Goal: Task Accomplishment & Management: Manage account settings

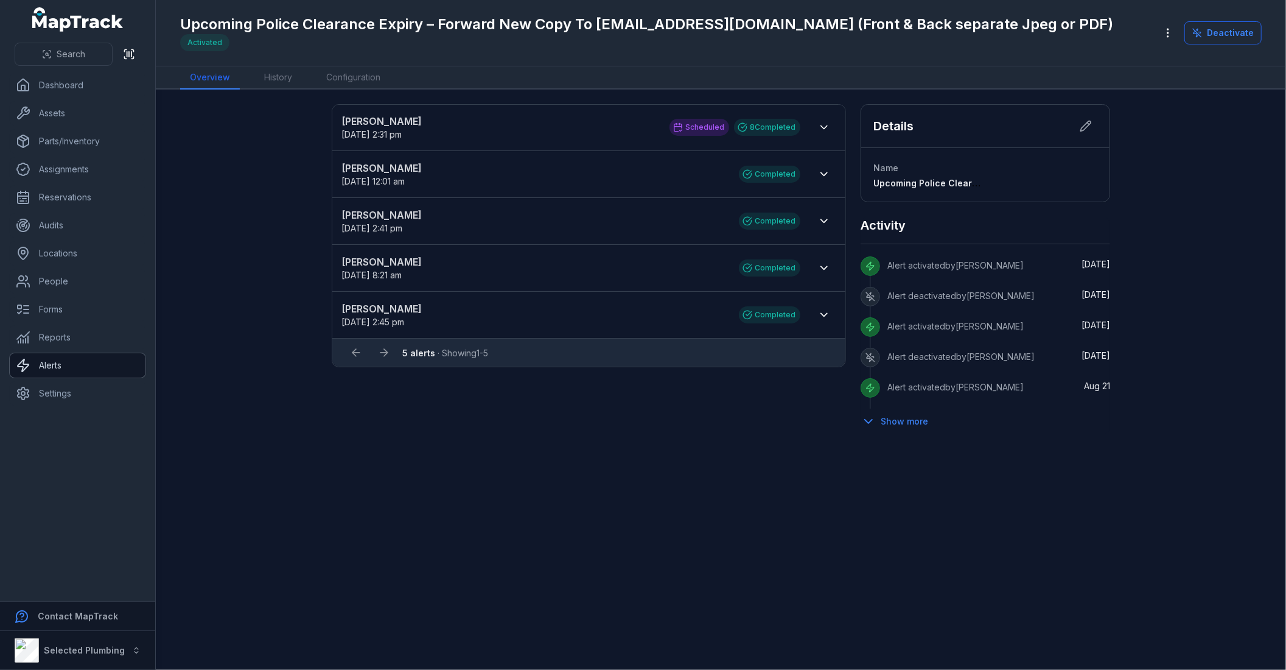
click at [79, 363] on link "Alerts" at bounding box center [78, 365] width 136 height 24
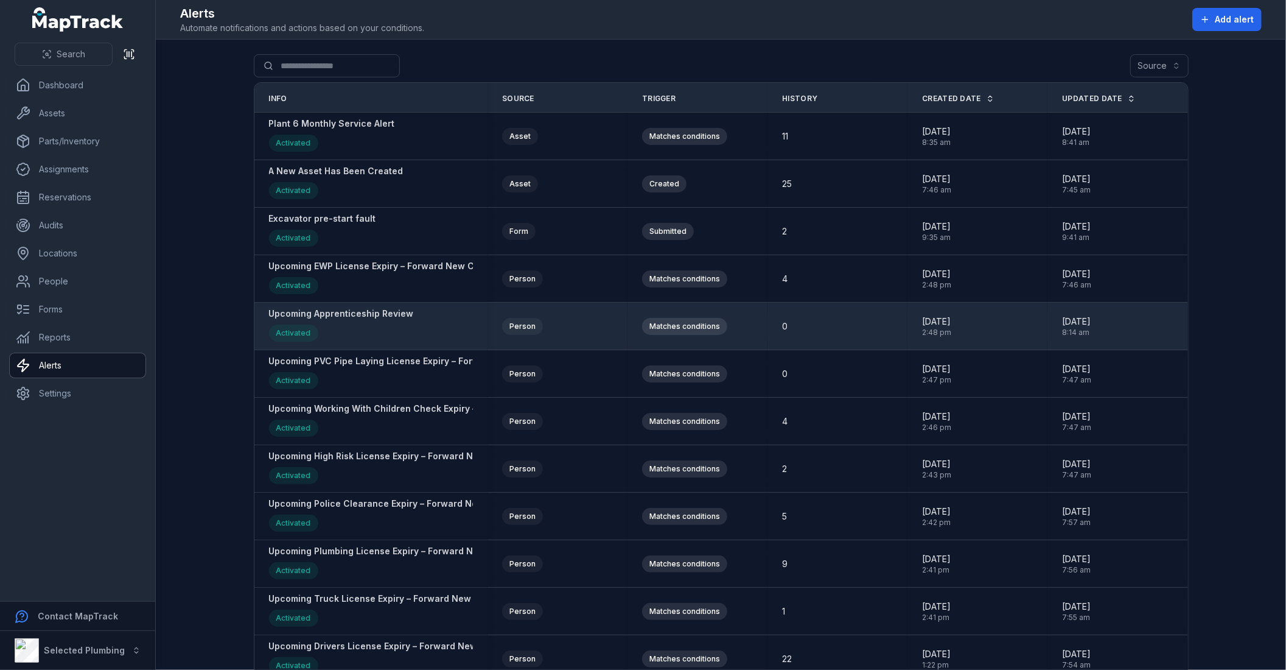
scroll to position [204, 0]
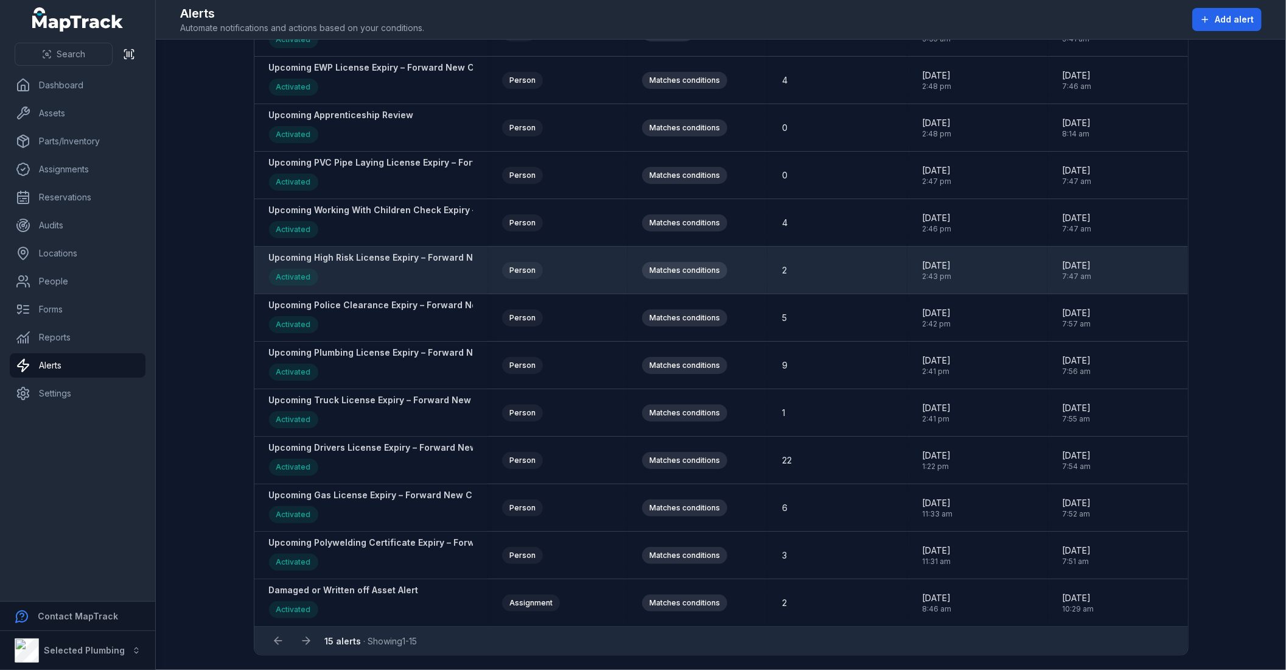
click at [403, 253] on strong "Upcoming High Risk License Expiry – Forward New Copy To [EMAIL_ADDRESS][DOMAIN_…" at bounding box center [551, 257] width 564 height 12
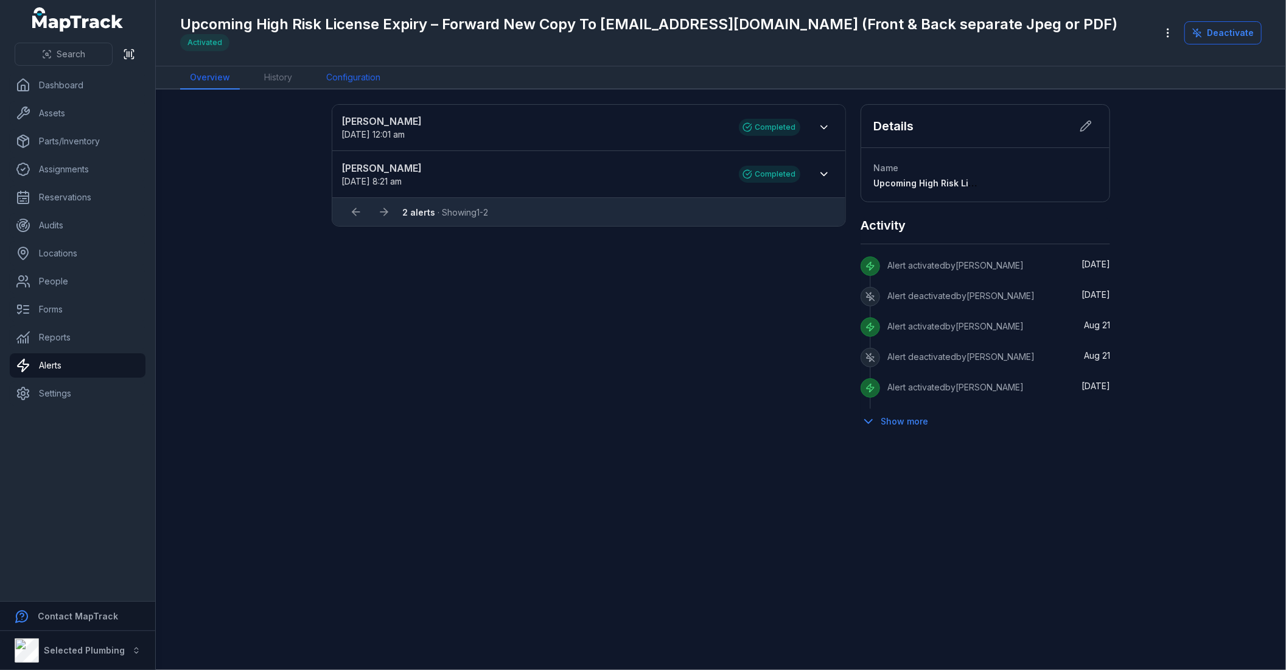
click at [339, 69] on link "Configuration" at bounding box center [354, 77] width 74 height 23
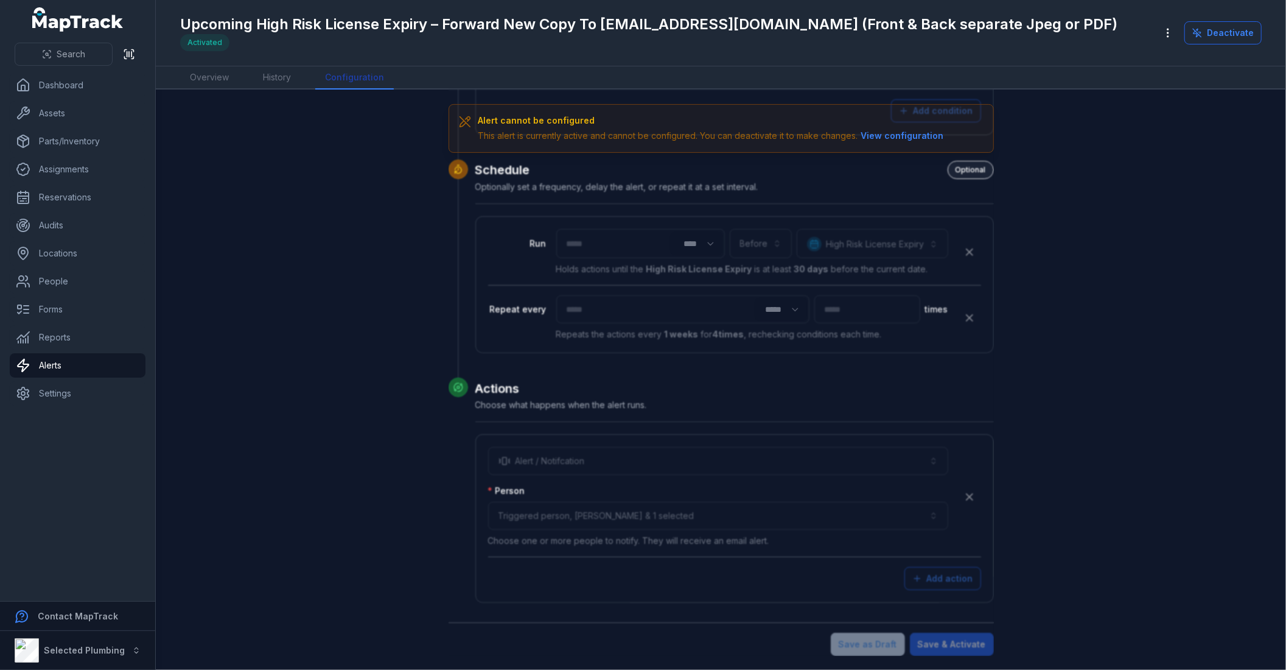
scroll to position [376, 0]
click at [40, 368] on link "Alerts" at bounding box center [78, 365] width 136 height 24
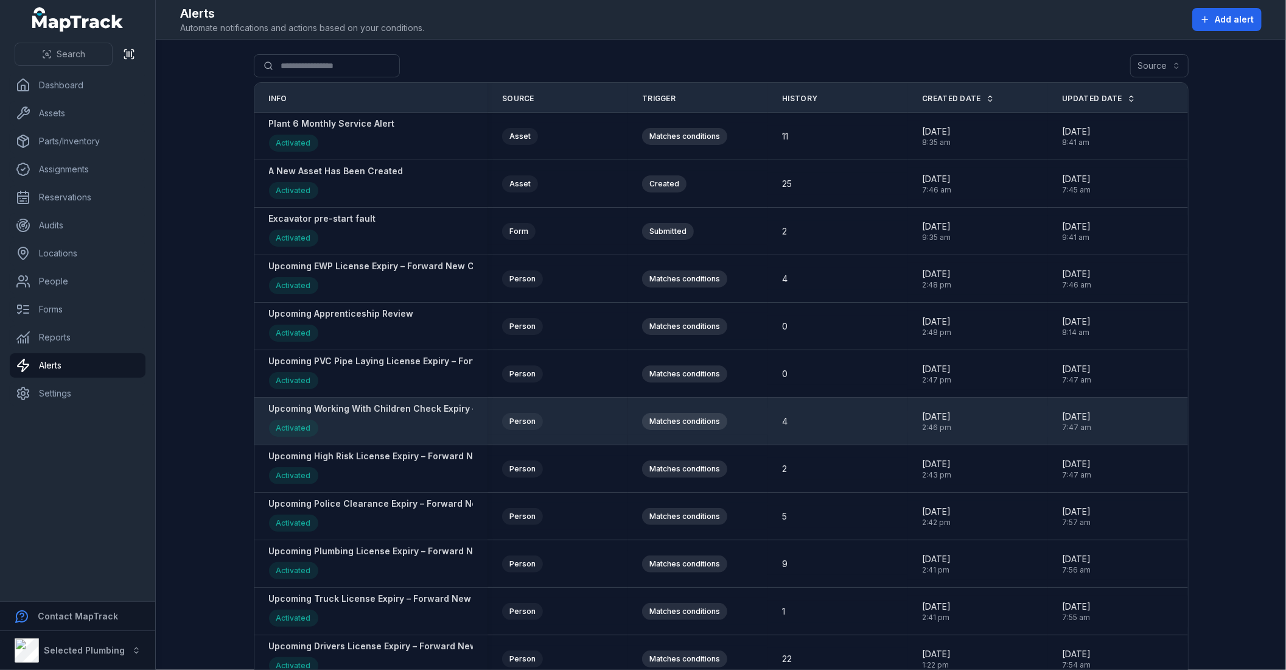
click at [410, 414] on strong "Upcoming Working With Children Check Expiry – Forward New Copy To [EMAIL_ADDRES…" at bounding box center [576, 408] width 615 height 12
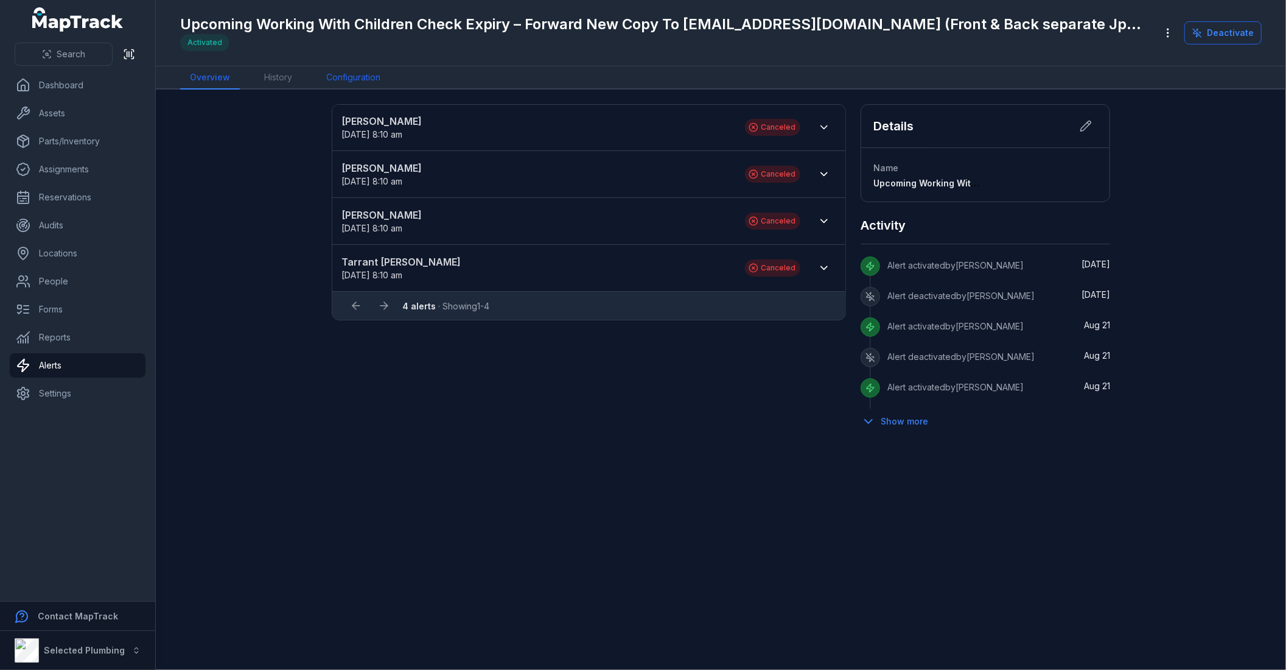
click at [361, 75] on link "Configuration" at bounding box center [354, 77] width 74 height 23
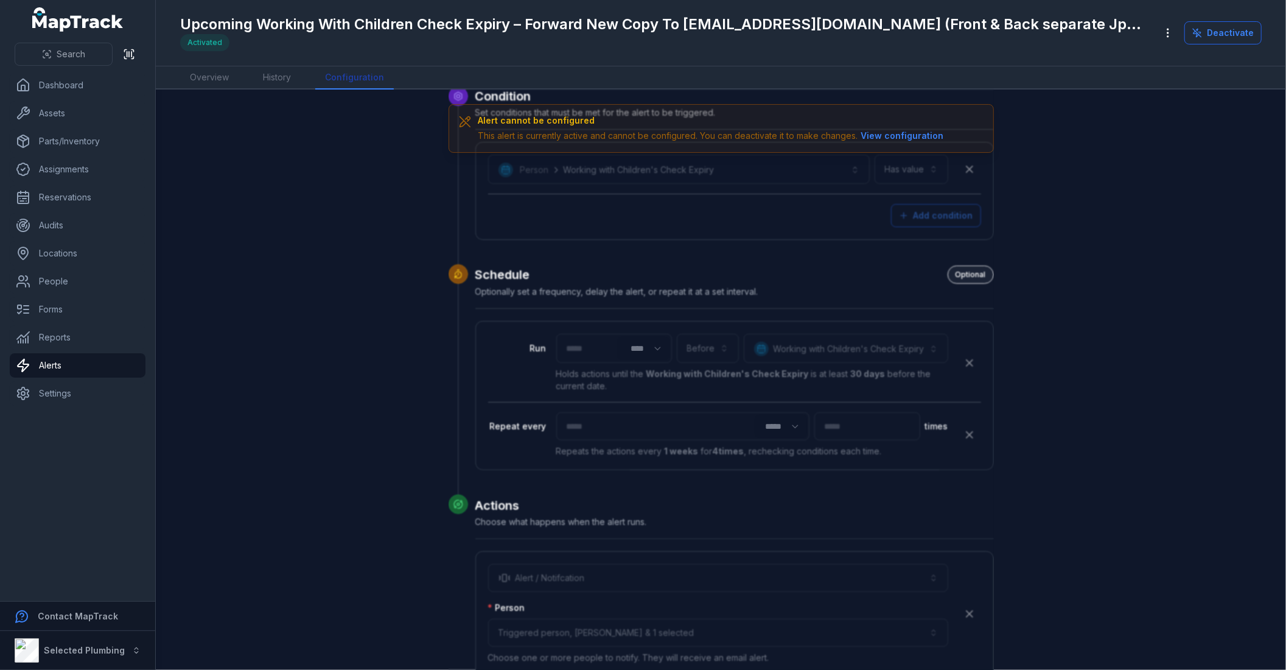
scroll to position [388, 0]
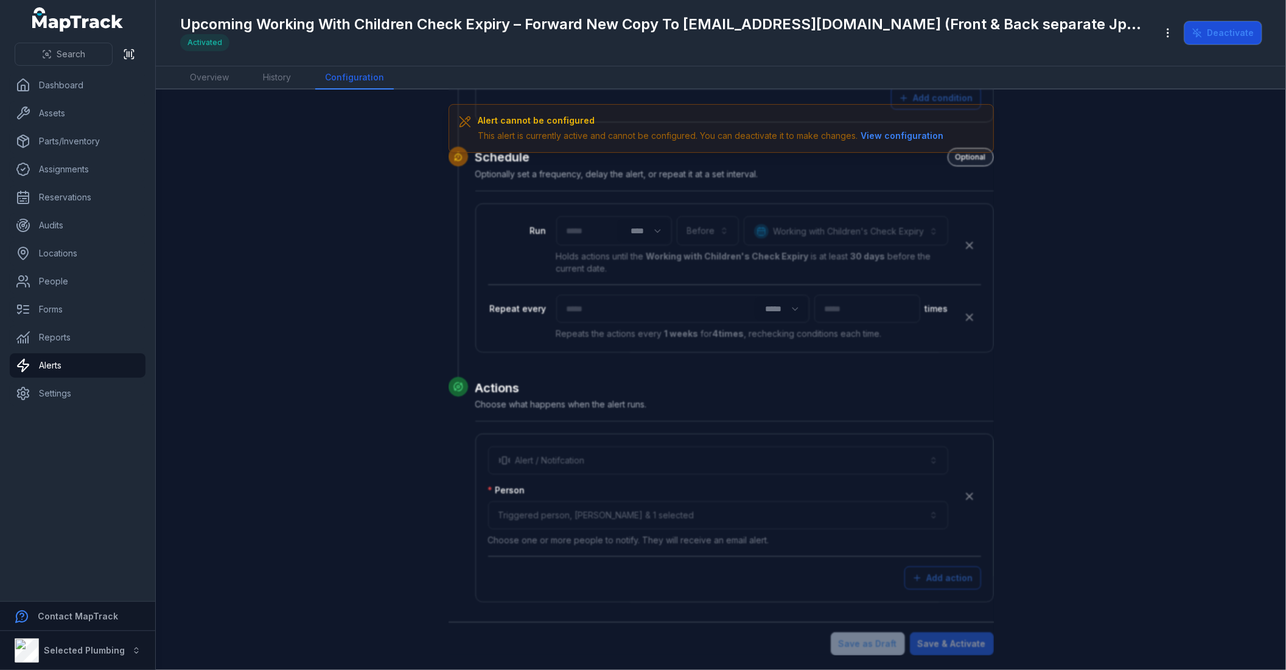
click at [1222, 32] on button "Deactivate" at bounding box center [1222, 32] width 77 height 23
